Goal: Find specific page/section: Find specific page/section

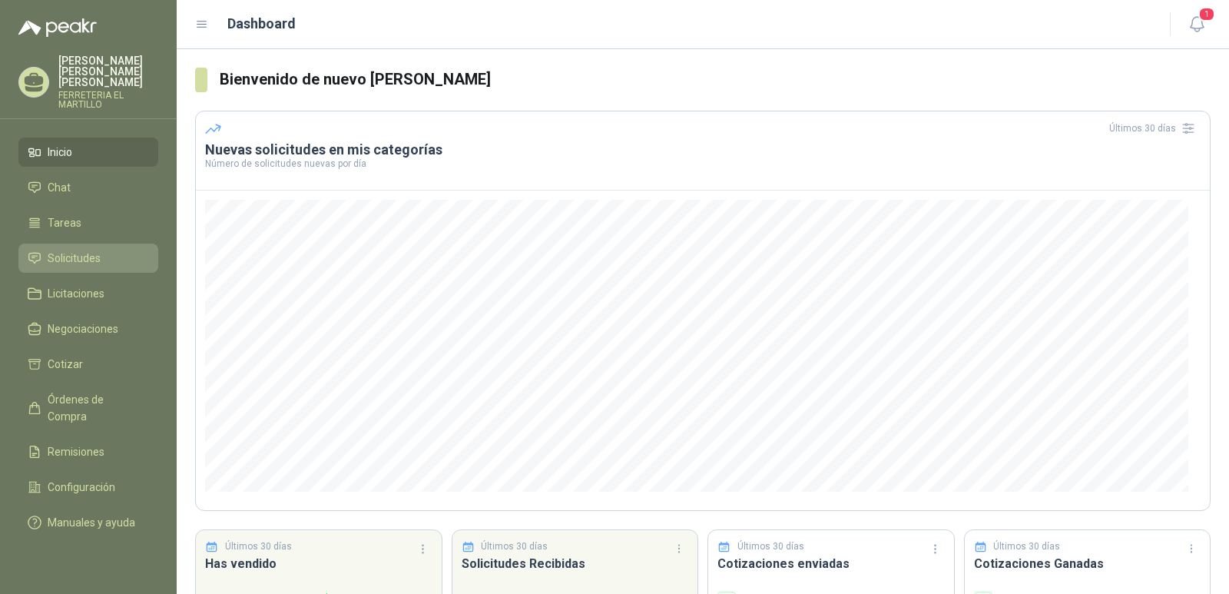
click at [79, 250] on span "Solicitudes" at bounding box center [74, 258] width 53 height 17
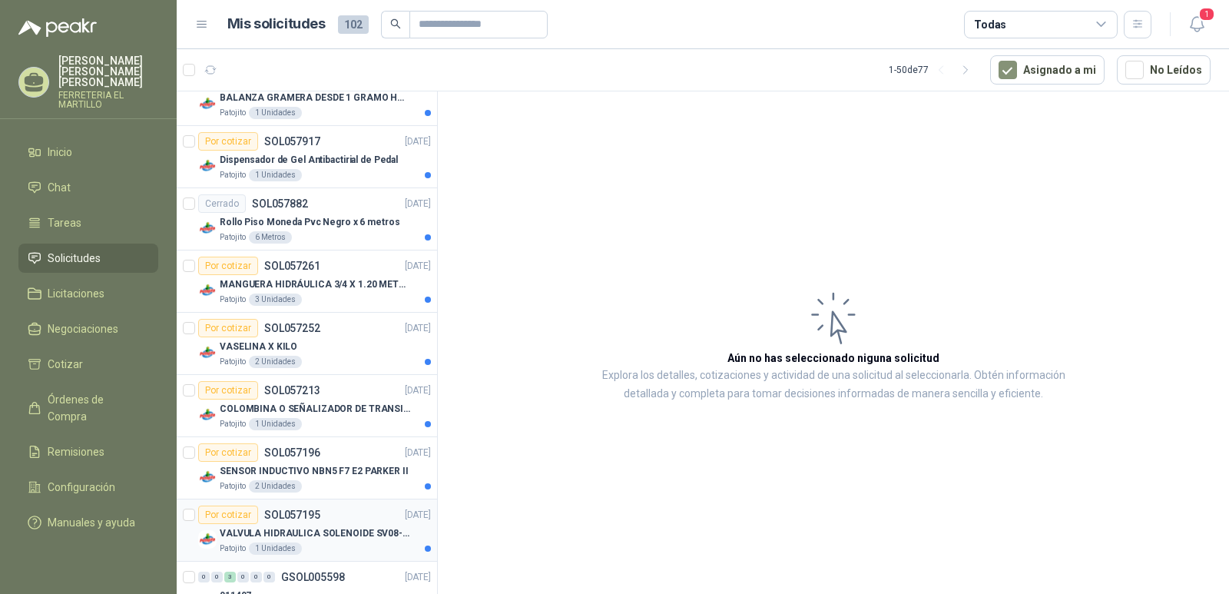
scroll to position [615, 0]
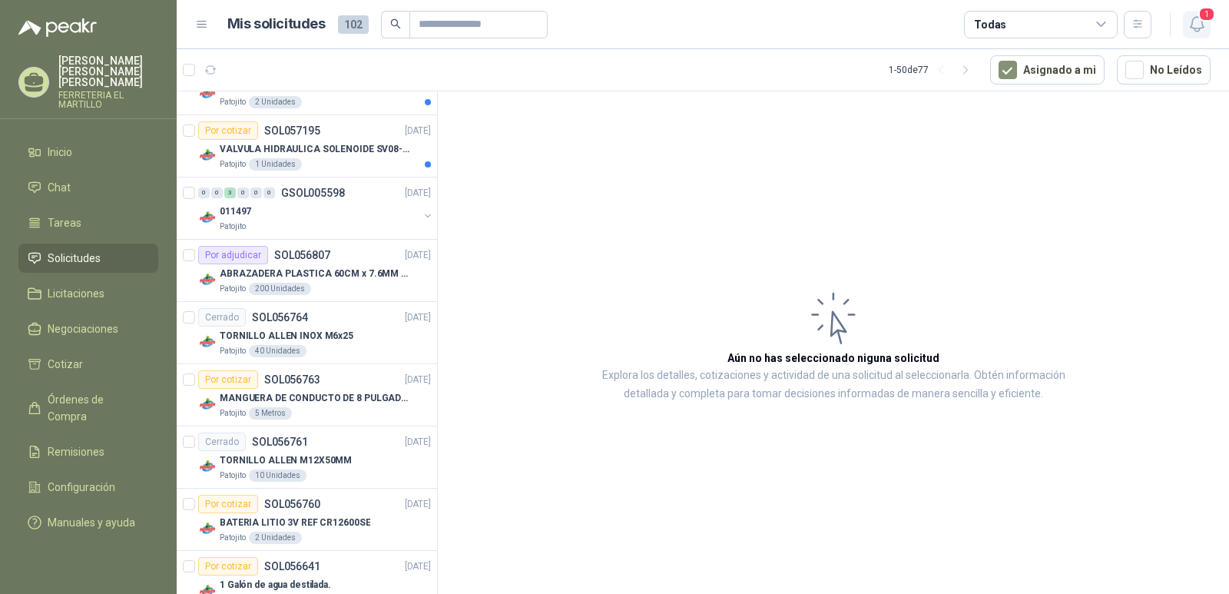
click at [1195, 21] on icon "button" at bounding box center [1197, 24] width 19 height 19
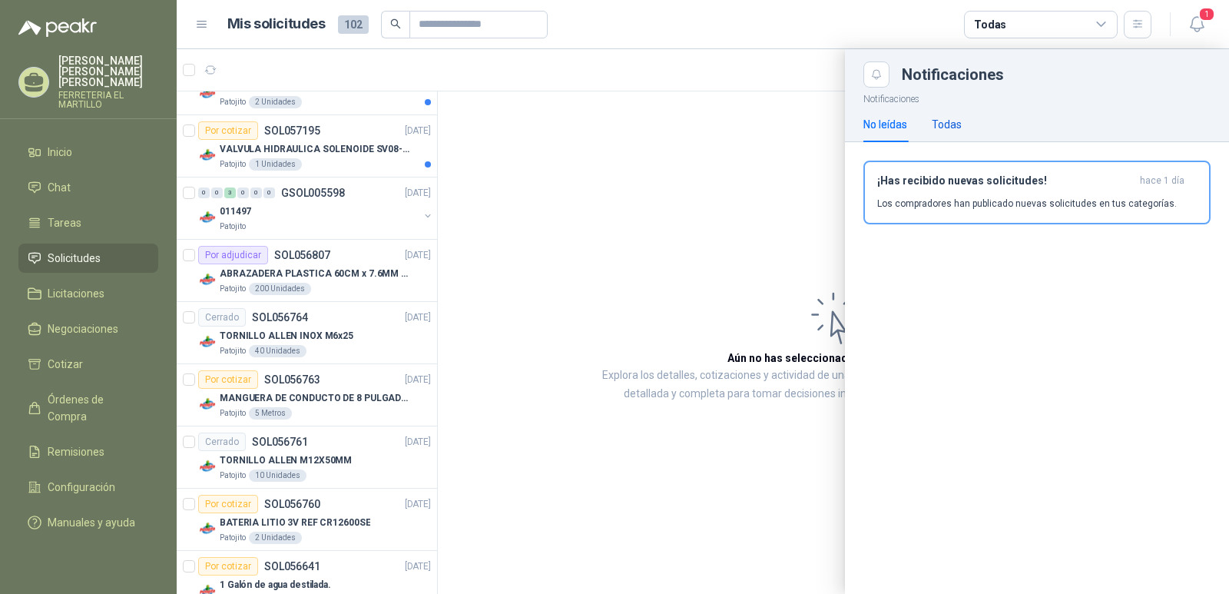
click at [957, 126] on div "Todas" at bounding box center [947, 124] width 30 height 17
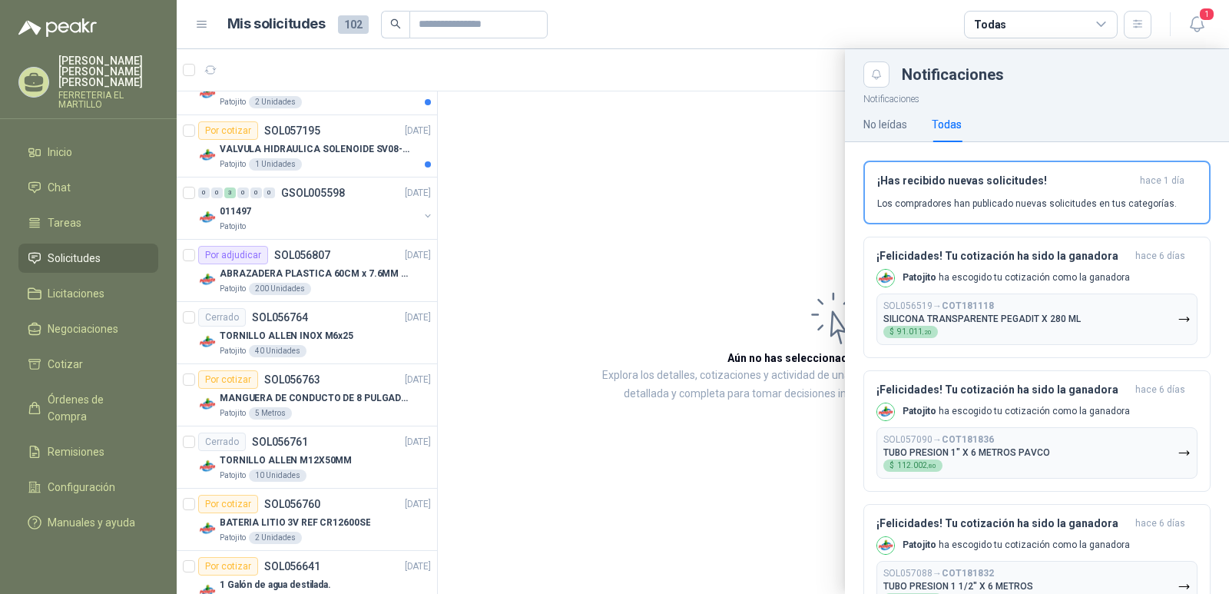
click at [81, 250] on span "Solicitudes" at bounding box center [74, 258] width 53 height 17
click at [83, 250] on span "Solicitudes" at bounding box center [74, 258] width 53 height 17
